Goal: Check status: Check status

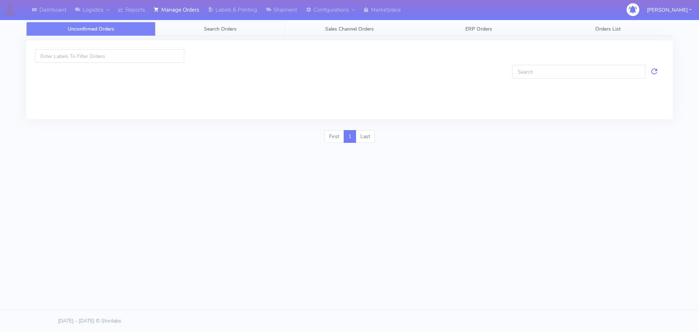
click at [226, 31] on span "Search Orders" at bounding box center [220, 29] width 33 height 7
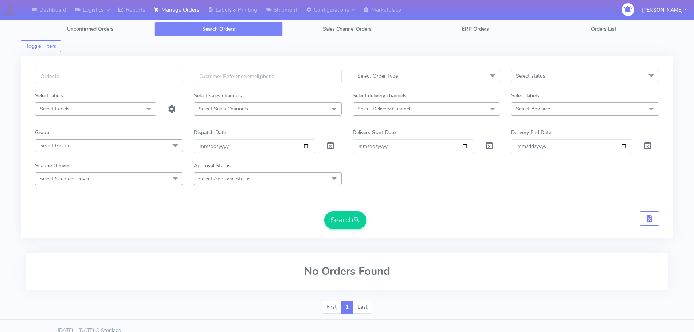
click at [165, 69] on div "Select Order Type Select All MEALS ATAVI One Off Pasta Club Gift Kit Event Unkn…" at bounding box center [347, 146] width 652 height 181
click at [165, 77] on input "text" at bounding box center [109, 76] width 148 height 13
paste input "1626696"
type input "1626696"
click at [332, 147] on span at bounding box center [330, 147] width 9 height 7
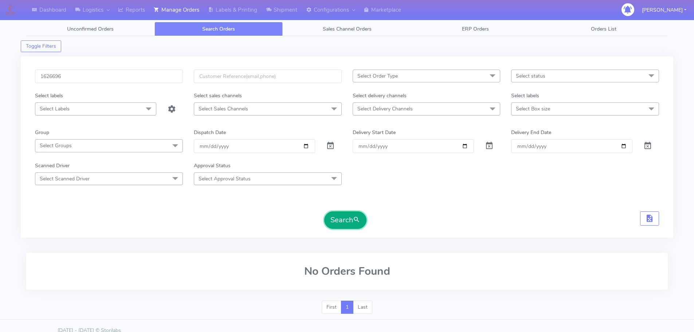
click at [355, 217] on span "submit" at bounding box center [356, 220] width 7 height 10
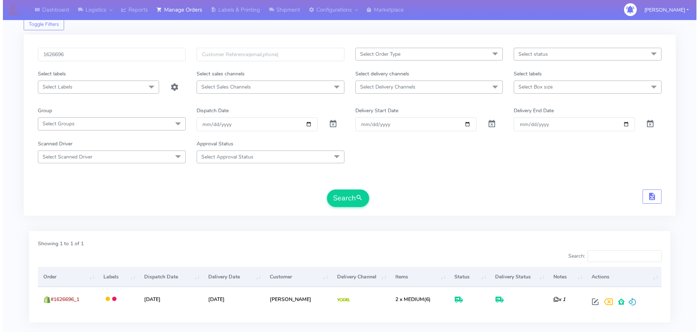
scroll to position [49, 0]
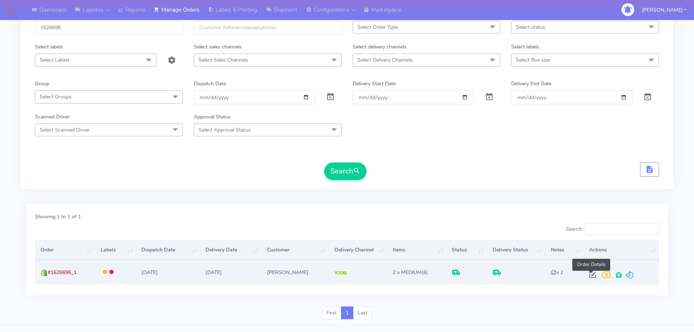
click at [592, 275] on span at bounding box center [592, 276] width 13 height 7
select select "5"
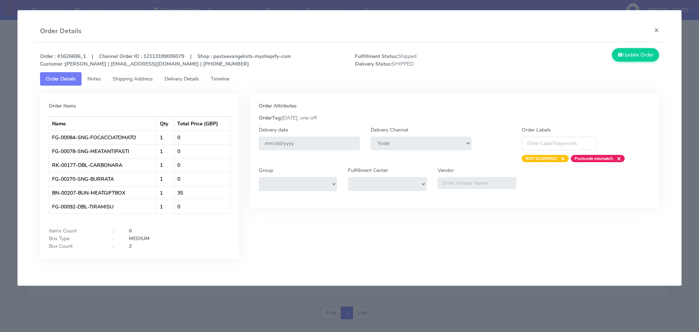
click at [235, 76] on link "Timeline" at bounding box center [220, 78] width 30 height 13
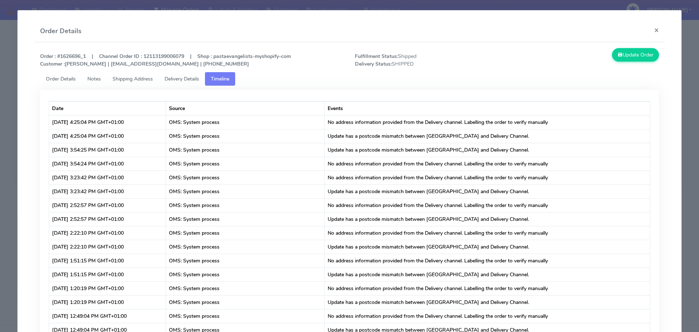
click at [180, 85] on link "Delivery Details" at bounding box center [182, 78] width 46 height 13
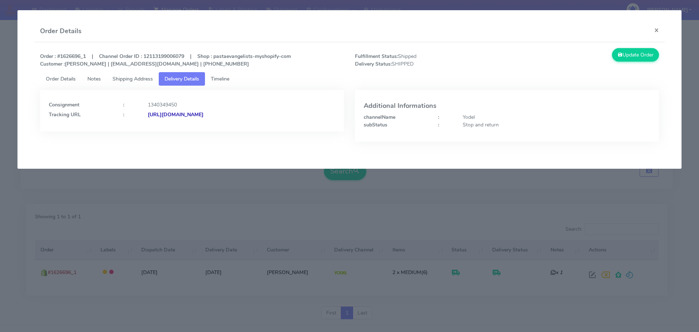
click at [153, 81] on span "Shipping Address" at bounding box center [133, 78] width 40 height 7
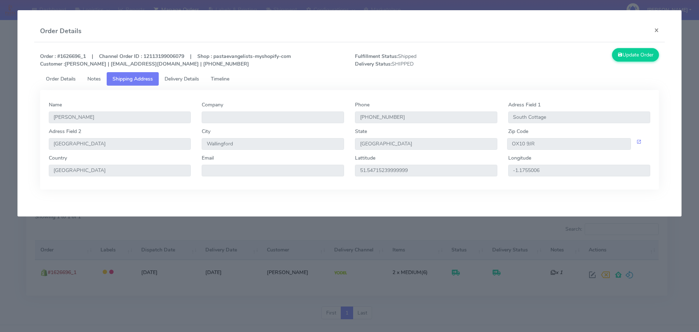
click at [197, 80] on span "Delivery Details" at bounding box center [182, 78] width 35 height 7
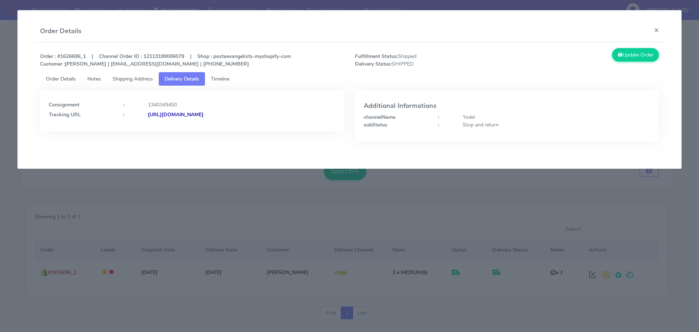
click at [156, 82] on link "Shipping Address" at bounding box center [133, 78] width 52 height 13
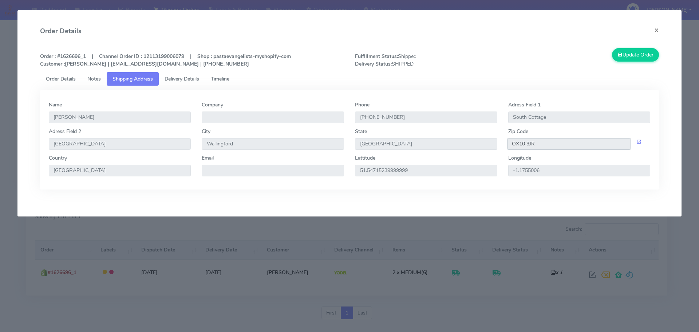
drag, startPoint x: 537, startPoint y: 145, endPoint x: 497, endPoint y: 144, distance: 39.4
click at [497, 144] on div "Adress Field [STREET_ADDRESS]" at bounding box center [349, 141] width 613 height 27
click at [199, 81] on span "Delivery Details" at bounding box center [182, 78] width 35 height 7
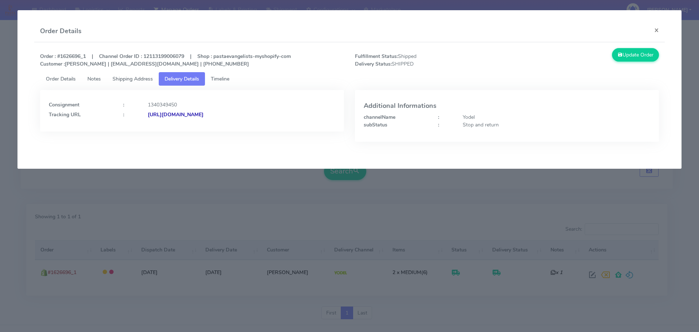
click at [204, 115] on strong "[URL][DOMAIN_NAME]" at bounding box center [176, 114] width 56 height 7
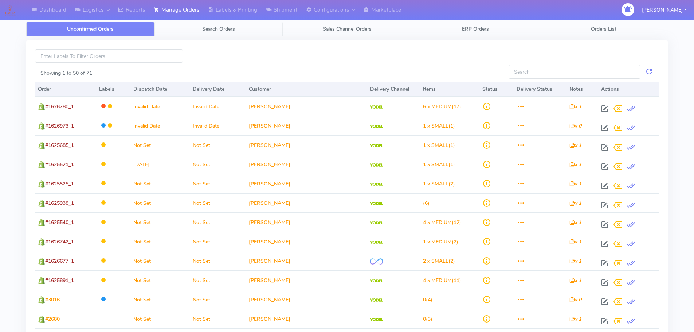
click at [182, 32] on link "Search Orders" at bounding box center [218, 29] width 128 height 14
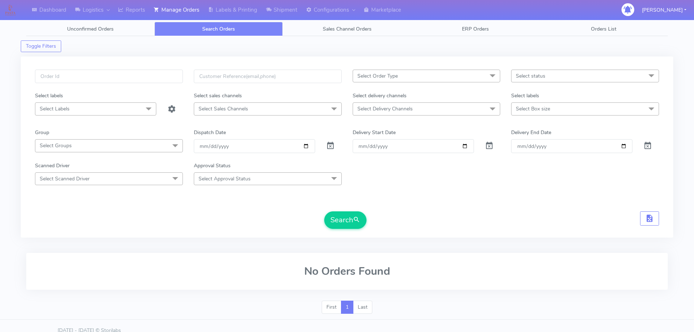
drag, startPoint x: 162, startPoint y: 60, endPoint x: 162, endPoint y: 70, distance: 10.6
click at [162, 62] on div "Select Order Type Select All MEALS ATAVI One Off Pasta Club Gift Kit Event Unkn…" at bounding box center [347, 146] width 652 height 181
click at [162, 71] on input "text" at bounding box center [109, 76] width 148 height 13
paste input "1626836"
type input "1626836"
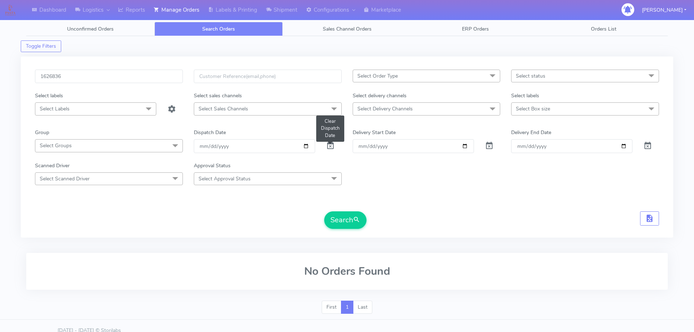
click at [329, 144] on span at bounding box center [330, 147] width 9 height 7
click at [342, 209] on form "1626836 Select Order Type Select All MEALS ATAVI One Off Pasta Club Gift Kit Ev…" at bounding box center [347, 149] width 624 height 159
click at [342, 210] on form "1626836 Select Order Type Select All MEALS ATAVI One Off Pasta Club Gift Kit Ev…" at bounding box center [347, 149] width 624 height 159
click at [342, 215] on button "Search" at bounding box center [345, 219] width 42 height 17
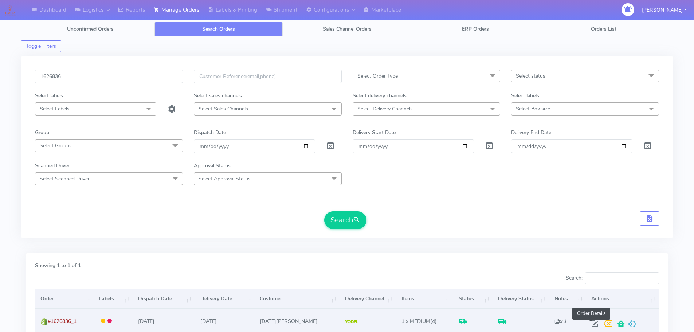
click at [588, 325] on span at bounding box center [594, 325] width 13 height 7
select select "5"
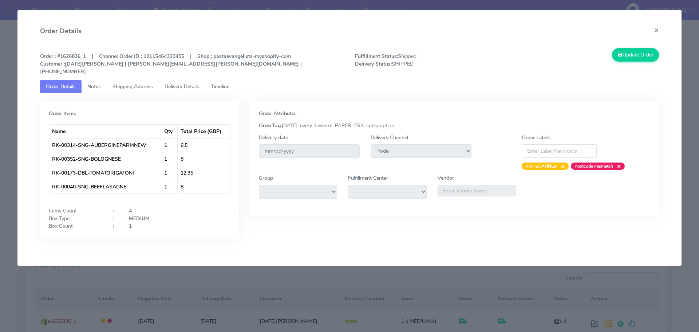
click at [183, 83] on span "Delivery Details" at bounding box center [182, 86] width 35 height 7
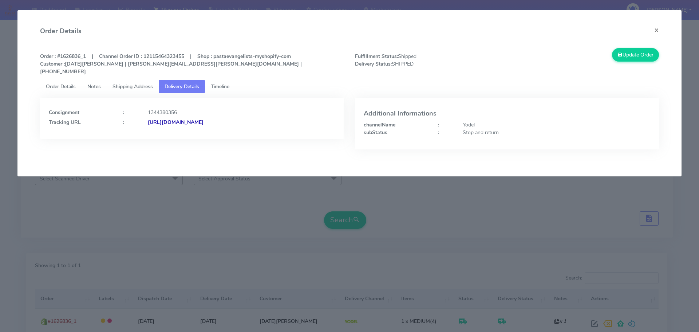
click at [146, 83] on span "Shipping Address" at bounding box center [133, 86] width 40 height 7
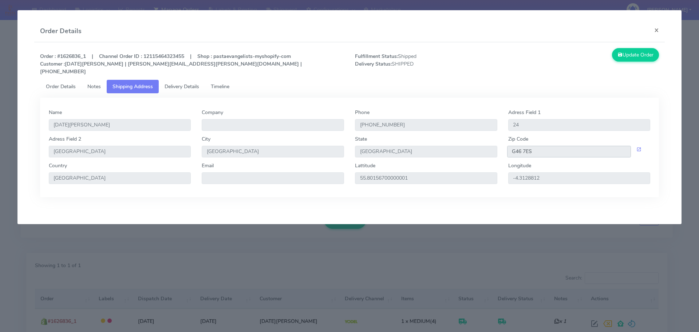
drag, startPoint x: 536, startPoint y: 146, endPoint x: 509, endPoint y: 146, distance: 27.0
click at [509, 146] on input "G46 7ES" at bounding box center [569, 152] width 124 height 12
click at [192, 83] on span "Delivery Details" at bounding box center [182, 86] width 35 height 7
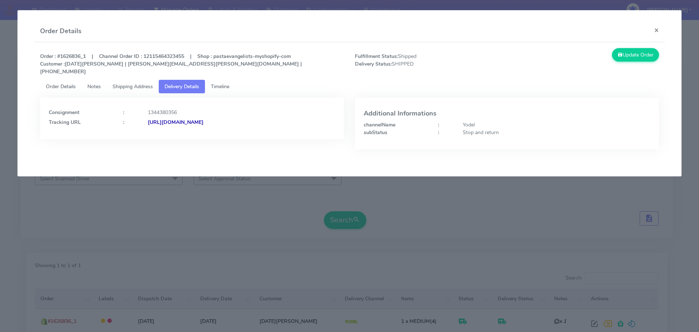
click at [204, 119] on strong "https://www.yodel.co.uk/tracking/JJD0002249960902895" at bounding box center [176, 122] width 56 height 7
